Goal: Navigation & Orientation: Find specific page/section

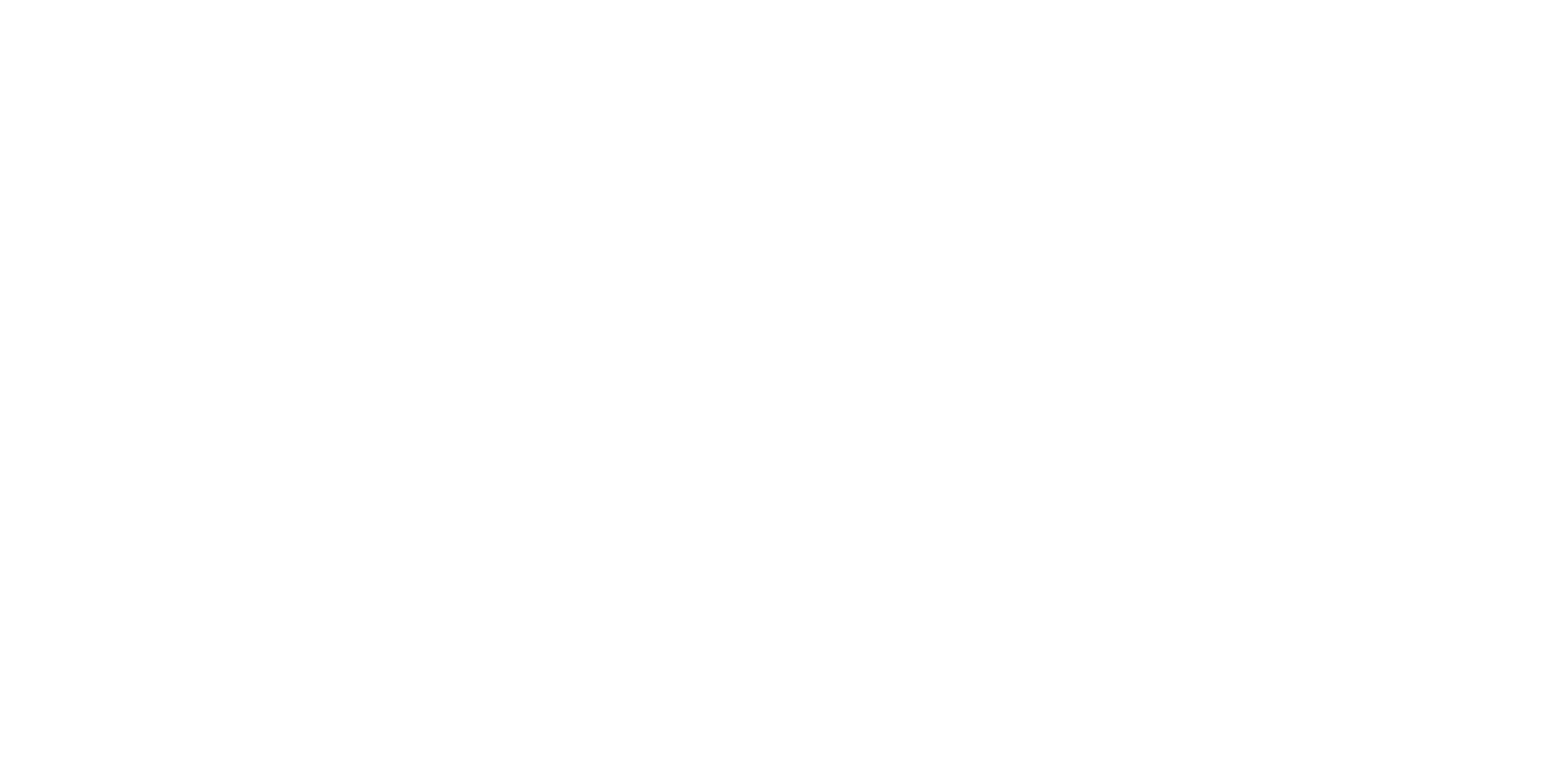
drag, startPoint x: 828, startPoint y: 114, endPoint x: 821, endPoint y: 104, distance: 12.2
click at [828, 0] on html at bounding box center [784, 0] width 1568 height 0
click at [389, 0] on html at bounding box center [784, 0] width 1568 height 0
click at [546, 0] on html at bounding box center [784, 0] width 1568 height 0
click at [328, 0] on html at bounding box center [784, 0] width 1568 height 0
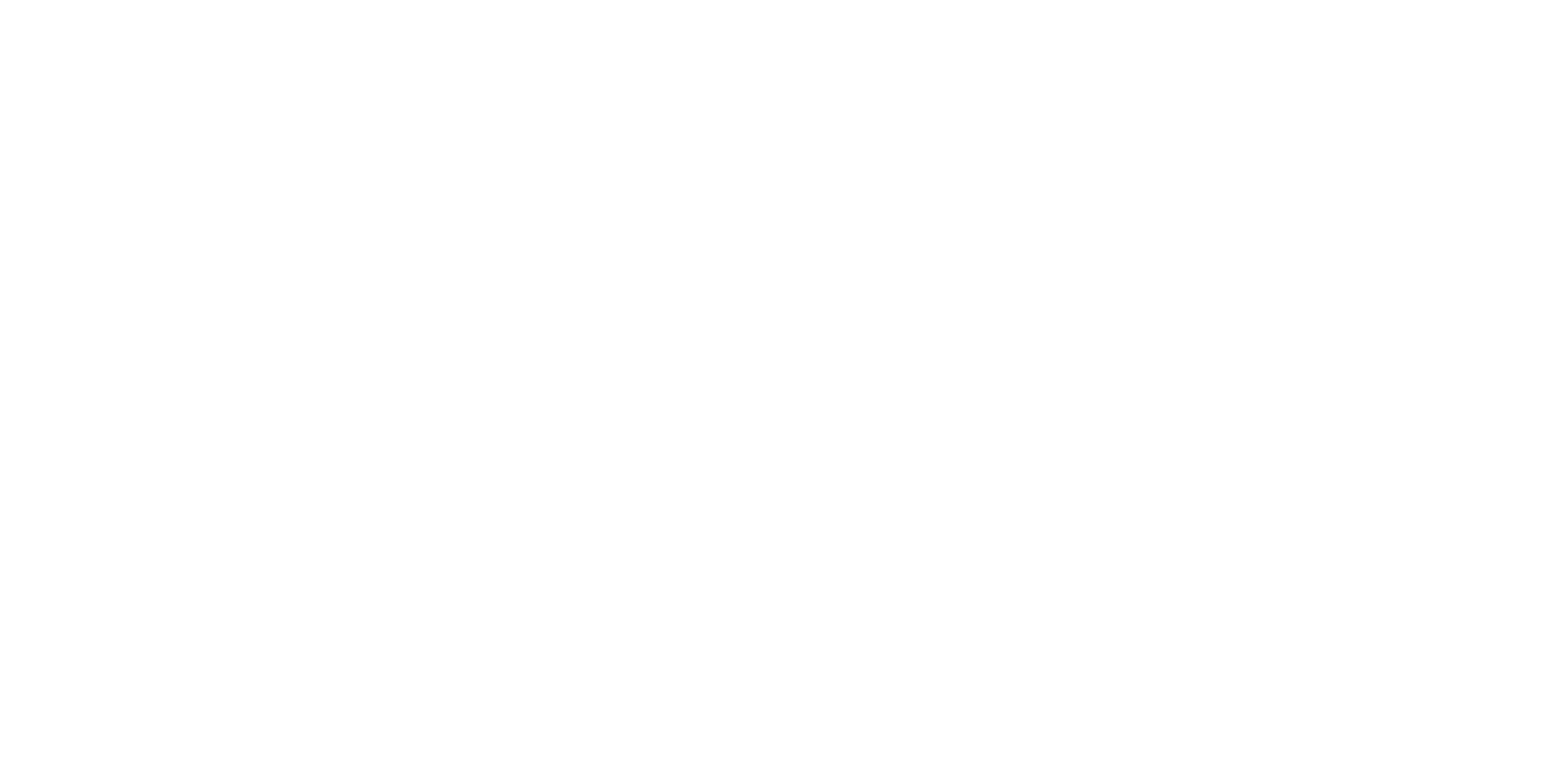
click at [216, 0] on html at bounding box center [784, 0] width 1568 height 0
click at [190, 0] on html at bounding box center [784, 0] width 1568 height 0
click at [378, 0] on html at bounding box center [784, 0] width 1568 height 0
